Goal: Find specific page/section: Find specific page/section

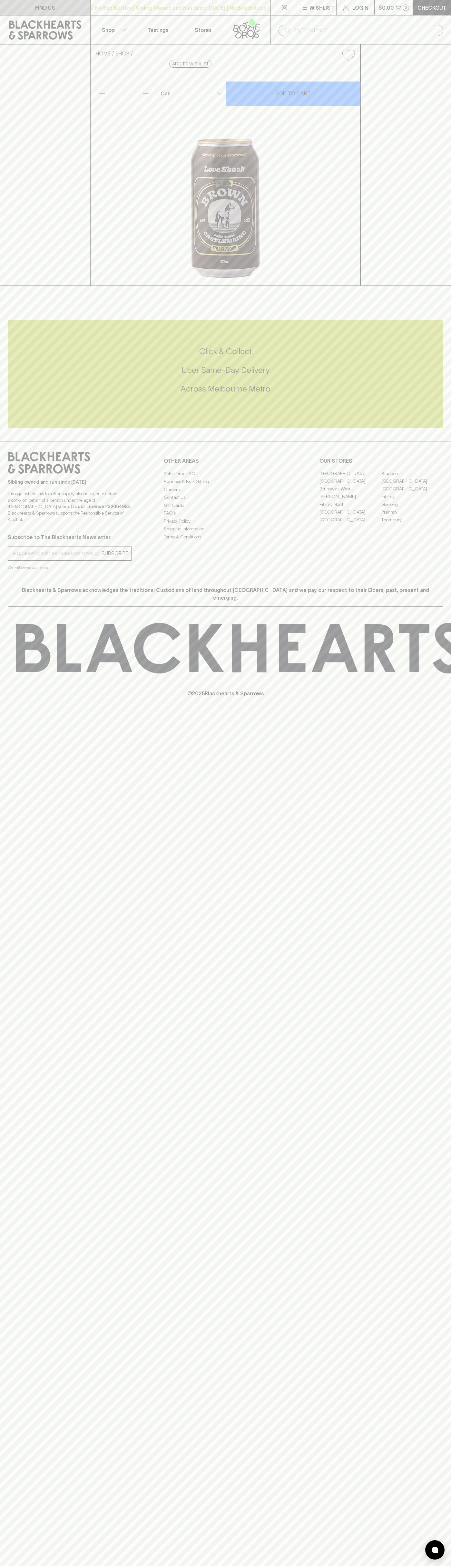
click at [82, 10] on link "FIND US" at bounding box center [45, 7] width 90 height 15
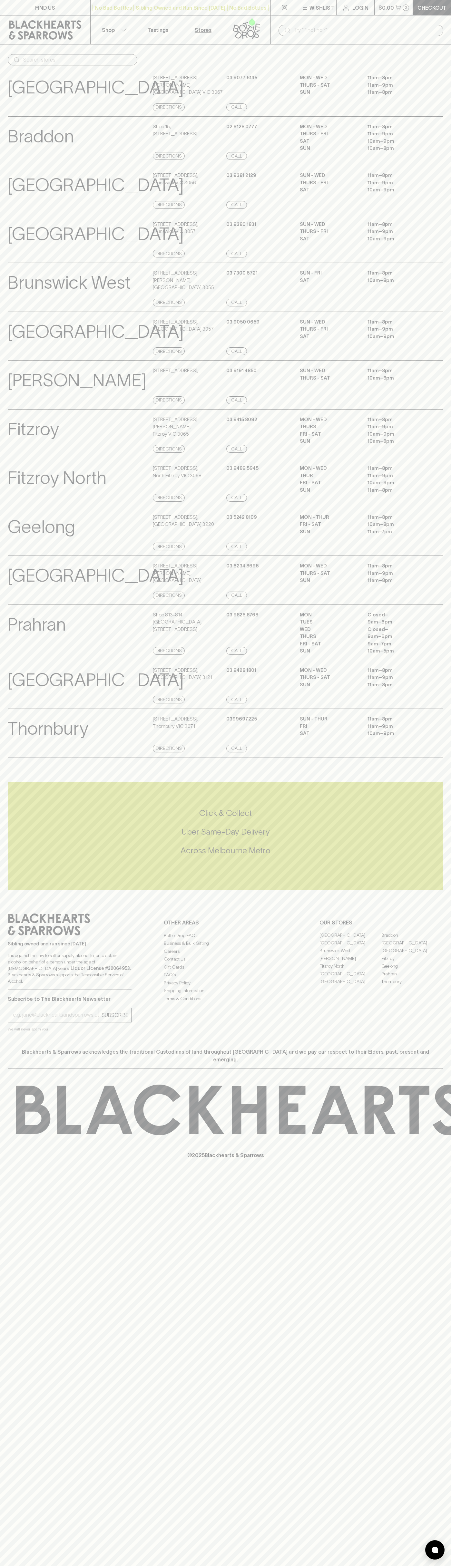
click at [97, 1566] on html "FIND US | No Bad Bottles | Sibling Owned and Run Since [DATE] | No Bad Bottles …" at bounding box center [225, 783] width 451 height 1566
click at [3, 345] on div "[GEOGRAPHIC_DATA] Store Details [STREET_ADDRESS] Directions [PHONE_NUMBER] Call…" at bounding box center [225, 336] width 451 height 49
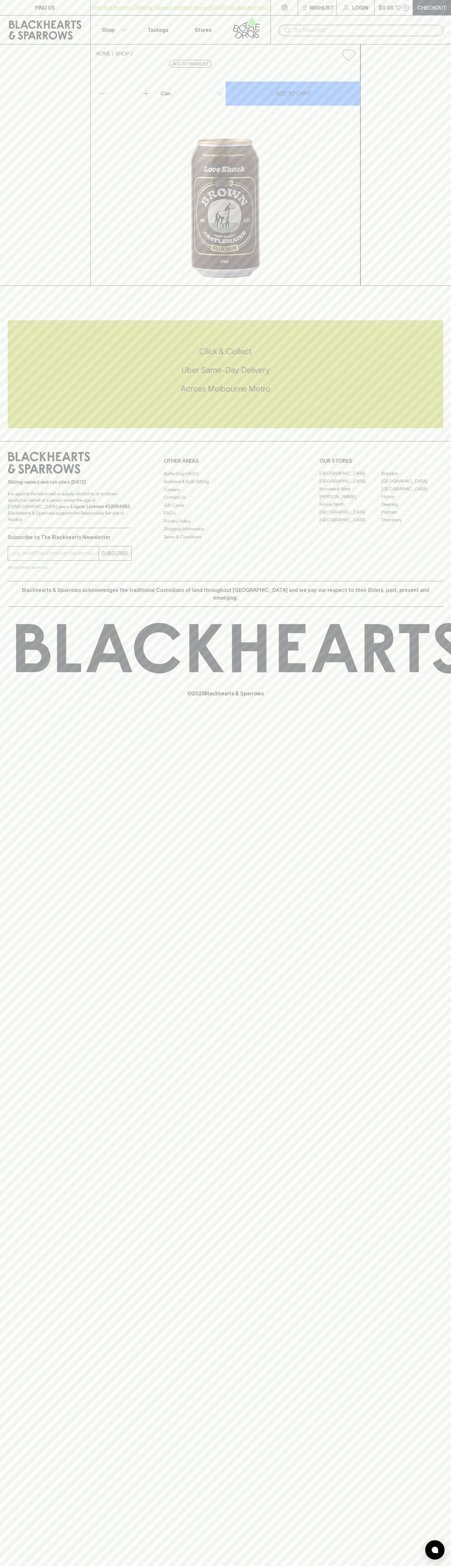
click at [350, 478] on link "[GEOGRAPHIC_DATA]" at bounding box center [350, 474] width 62 height 8
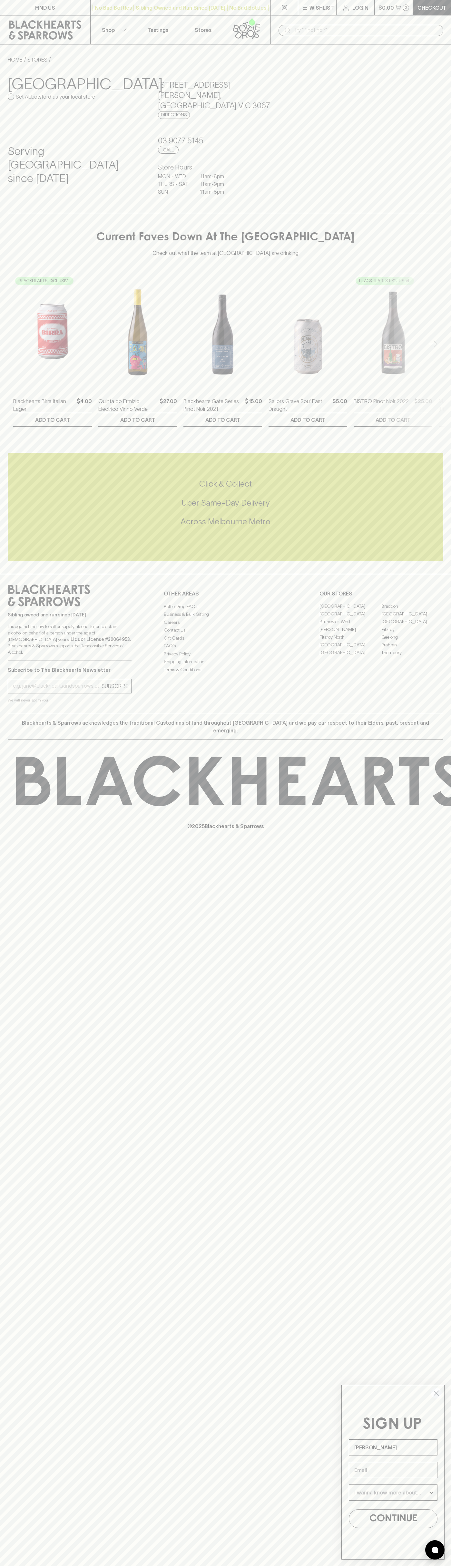
type input "[PERSON_NAME]"
